Goal: Find specific page/section: Find specific page/section

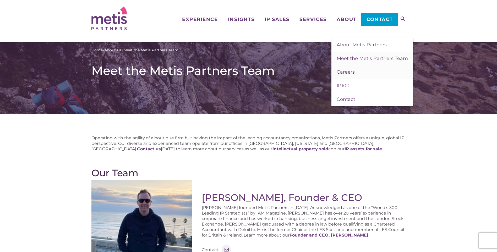
click at [346, 71] on span "Careers" at bounding box center [346, 72] width 18 height 6
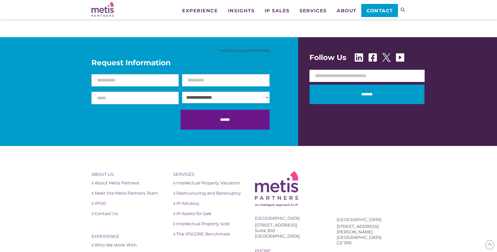
scroll to position [812, 0]
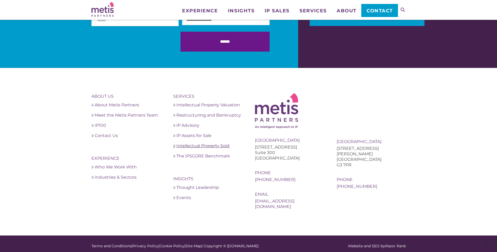
click at [188, 145] on link "Intellectual Property Sold" at bounding box center [207, 146] width 69 height 6
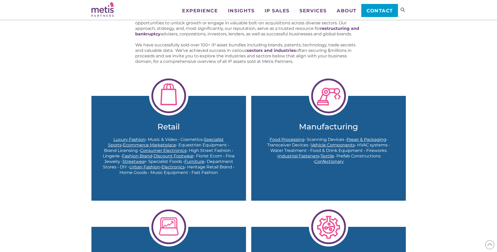
scroll to position [131, 0]
